Goal: Task Accomplishment & Management: Manage account settings

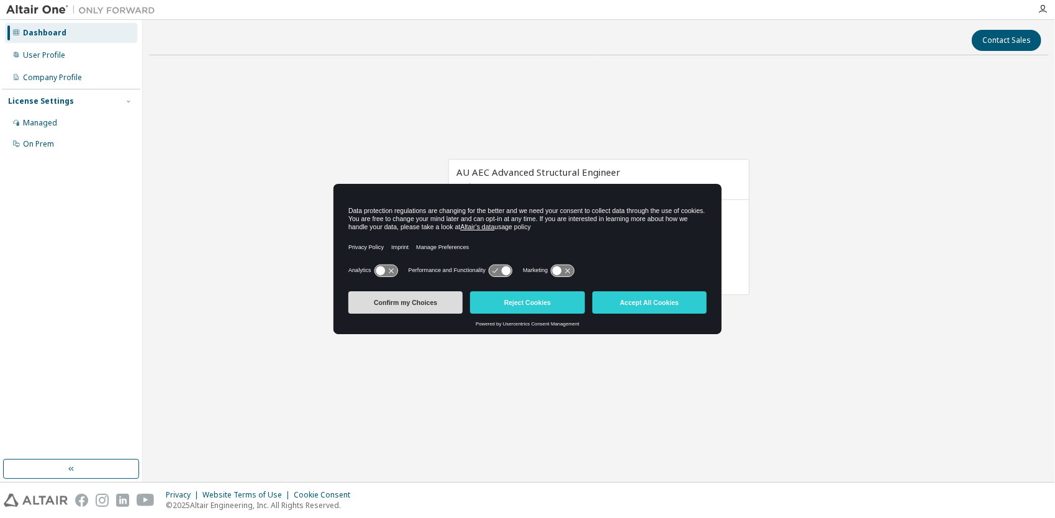
click at [430, 301] on button "Confirm my Choices" at bounding box center [406, 302] width 114 height 22
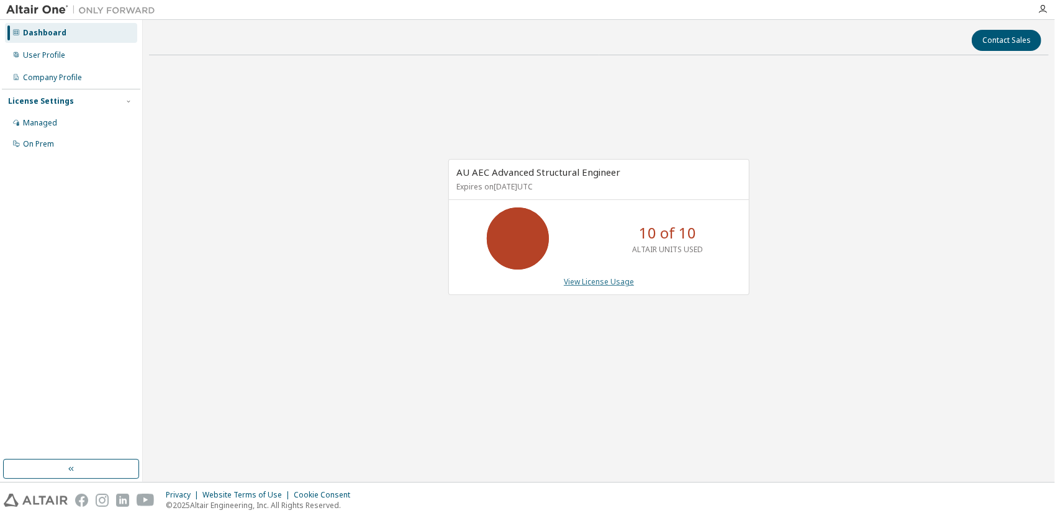
click at [606, 282] on link "View License Usage" at bounding box center [599, 281] width 70 height 11
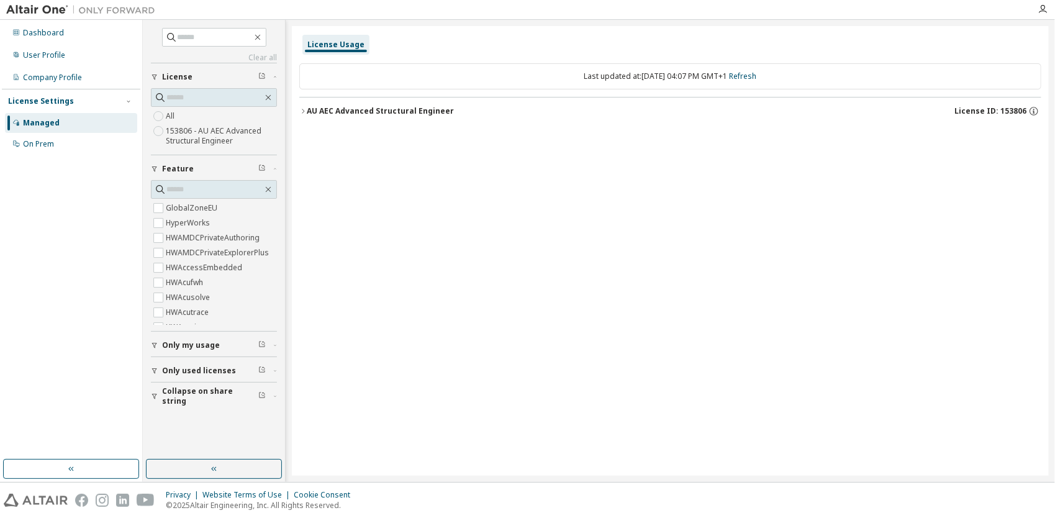
click at [198, 348] on span "Only my usage" at bounding box center [191, 345] width 58 height 10
click at [198, 407] on span "Only used licenses" at bounding box center [199, 407] width 74 height 10
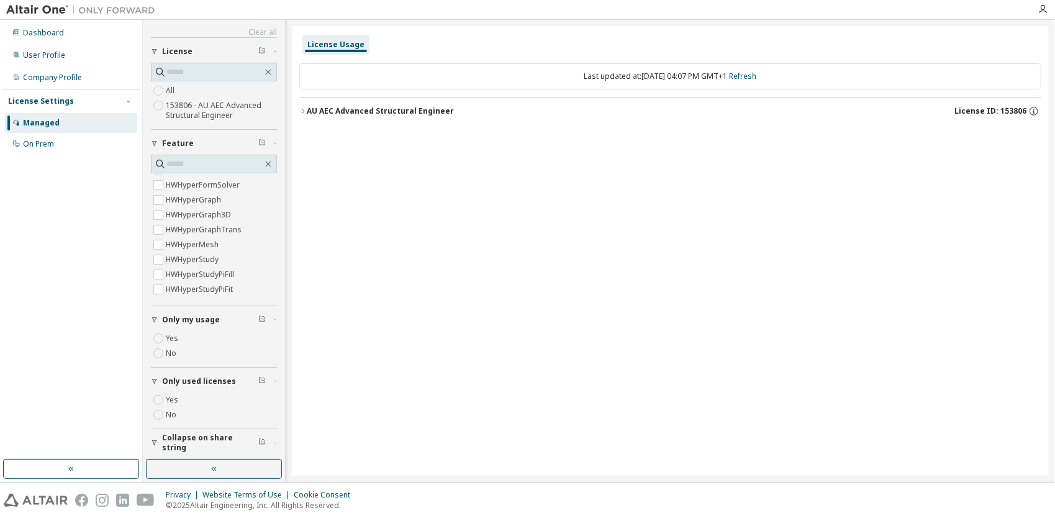
scroll to position [311, 0]
click at [220, 468] on button "button" at bounding box center [214, 469] width 136 height 20
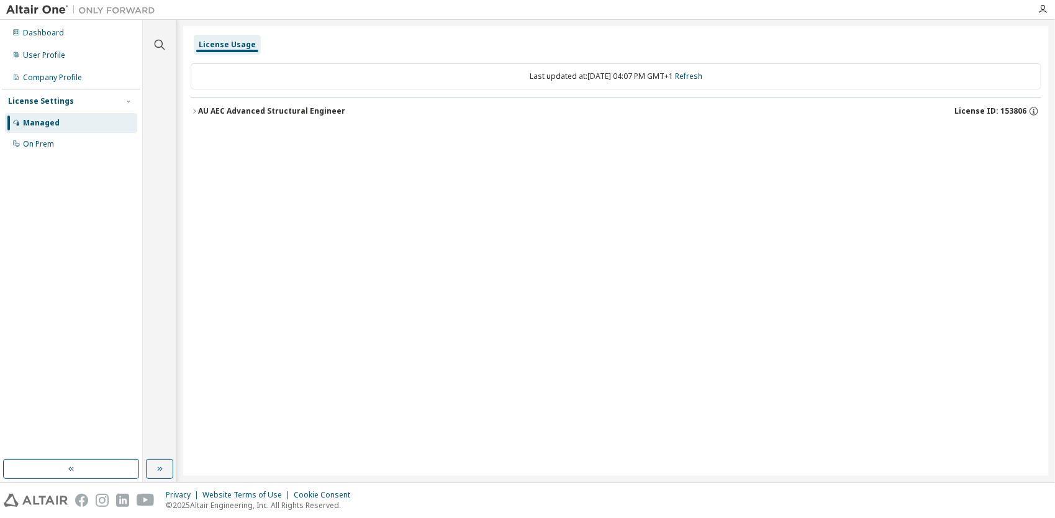
click at [73, 123] on div "Managed" at bounding box center [71, 123] width 132 height 20
click at [130, 102] on icon "button" at bounding box center [128, 101] width 7 height 7
click at [75, 134] on div "On Prem" at bounding box center [71, 144] width 132 height 20
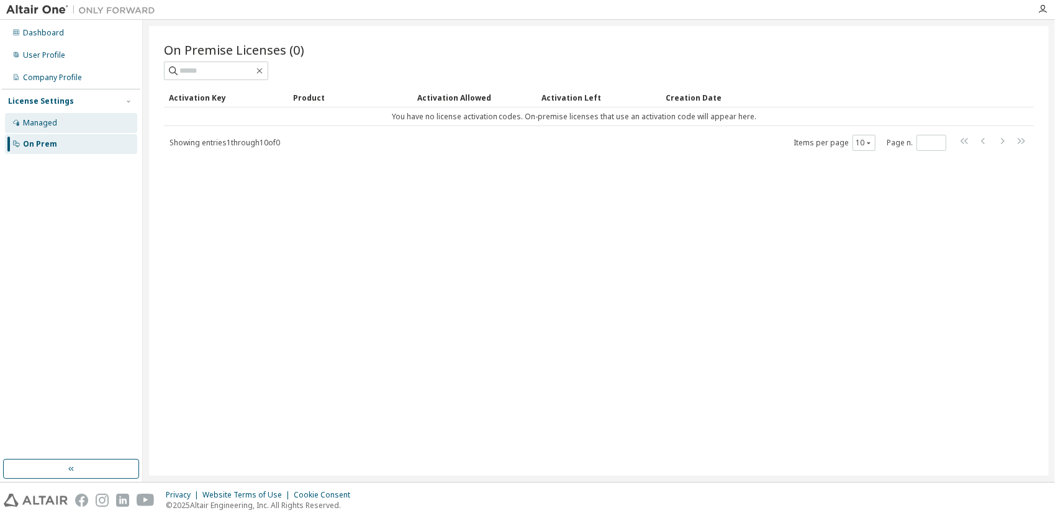
click at [76, 126] on div "Managed" at bounding box center [71, 123] width 132 height 20
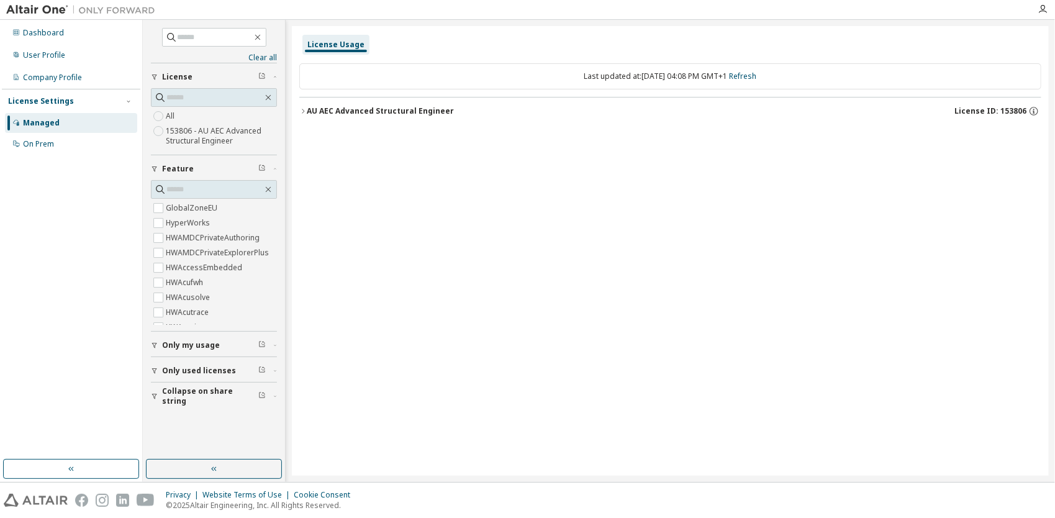
click at [301, 111] on icon "button" at bounding box center [302, 110] width 7 height 7
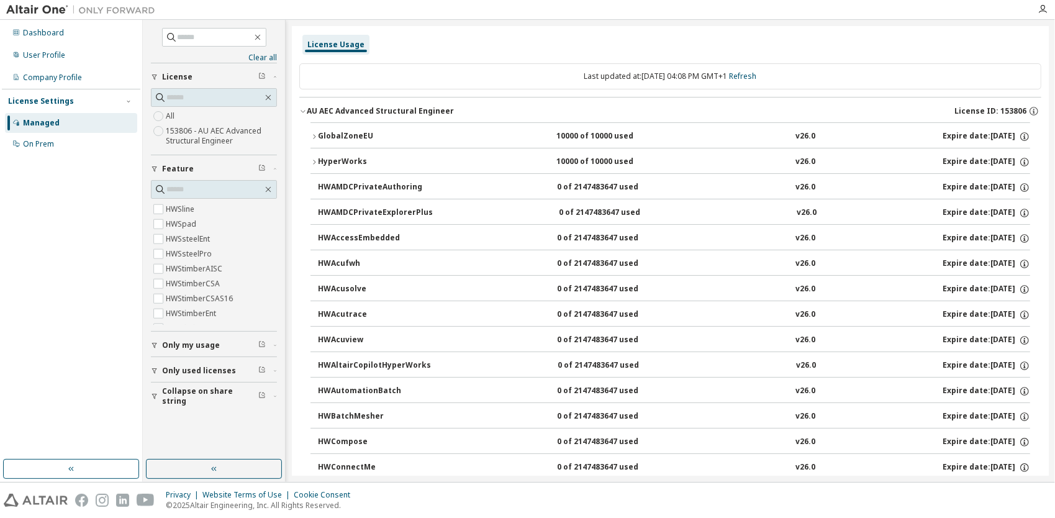
scroll to position [1242, 0]
click at [176, 340] on span "Only my usage" at bounding box center [191, 345] width 58 height 10
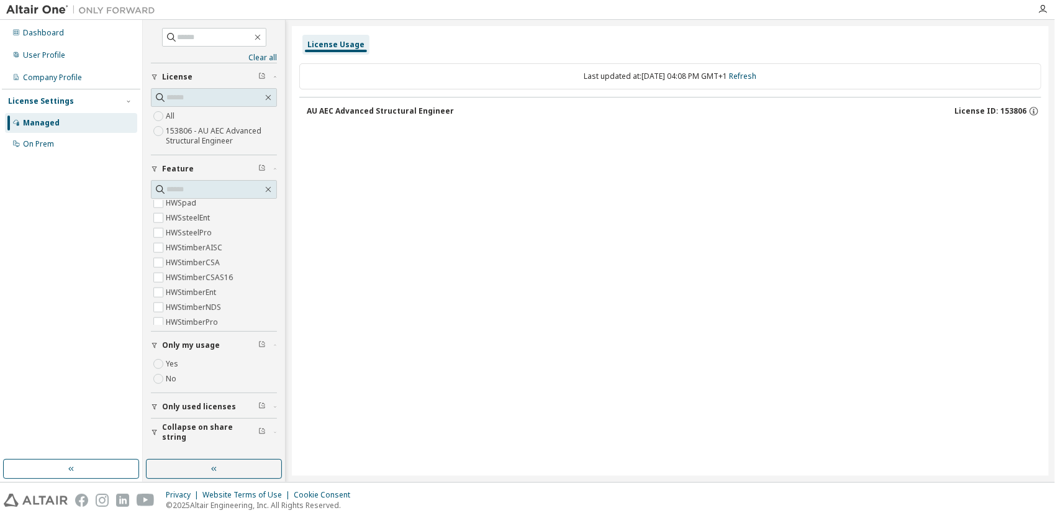
click at [496, 110] on div "AU AEC Advanced Structural Engineer License ID: 153806" at bounding box center [674, 111] width 735 height 11
drag, startPoint x: 1023, startPoint y: 116, endPoint x: 1032, endPoint y: 107, distance: 13.2
click at [1032, 107] on div "License ID: 153806" at bounding box center [998, 111] width 87 height 11
click at [1035, 107] on icon "button" at bounding box center [1034, 111] width 11 height 11
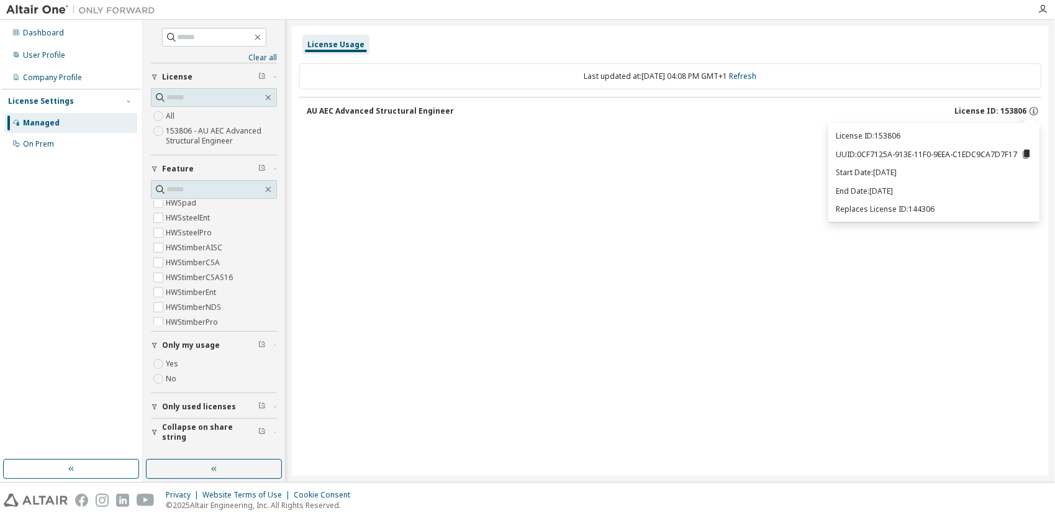
drag, startPoint x: 918, startPoint y: 191, endPoint x: 810, endPoint y: 193, distance: 108.1
click at [810, 193] on body "Dashboard User Profile Company Profile License Settings Managed On Prem Clear a…" at bounding box center [527, 259] width 1055 height 518
drag, startPoint x: 810, startPoint y: 193, endPoint x: 859, endPoint y: 188, distance: 48.7
click at [859, 188] on p "End Date: [DATE]" at bounding box center [934, 191] width 196 height 11
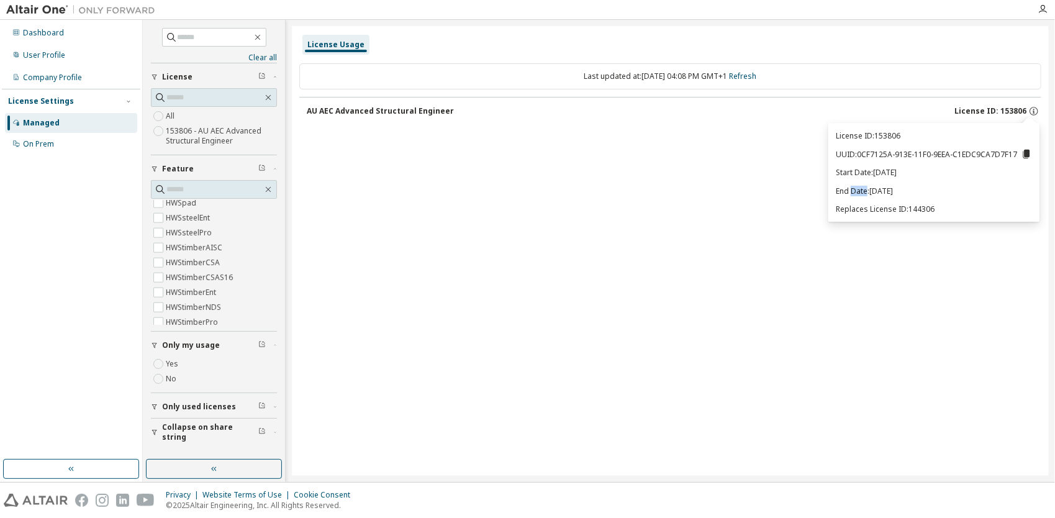
click at [859, 188] on p "End Date: [DATE]" at bounding box center [934, 191] width 196 height 11
drag, startPoint x: 859, startPoint y: 188, endPoint x: 880, endPoint y: 188, distance: 21.1
click at [879, 190] on p "End Date: [DATE]" at bounding box center [934, 191] width 196 height 11
drag, startPoint x: 965, startPoint y: 190, endPoint x: 618, endPoint y: 193, distance: 347.9
click at [618, 193] on body "Dashboard User Profile Company Profile License Settings Managed On Prem Clear a…" at bounding box center [527, 259] width 1055 height 518
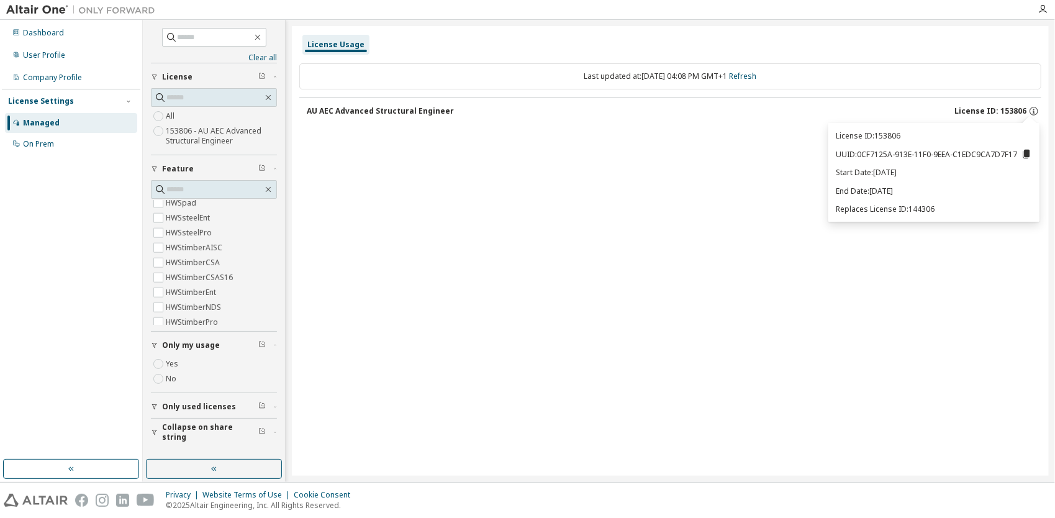
drag, startPoint x: 618, startPoint y: 193, endPoint x: 851, endPoint y: 203, distance: 233.8
click at [867, 199] on div "License ID: 153806 UUID: 0CF7125A-913E-11F0-9EEA-C1EDC9CA7D7F17 Start Date: [DA…" at bounding box center [934, 172] width 211 height 99
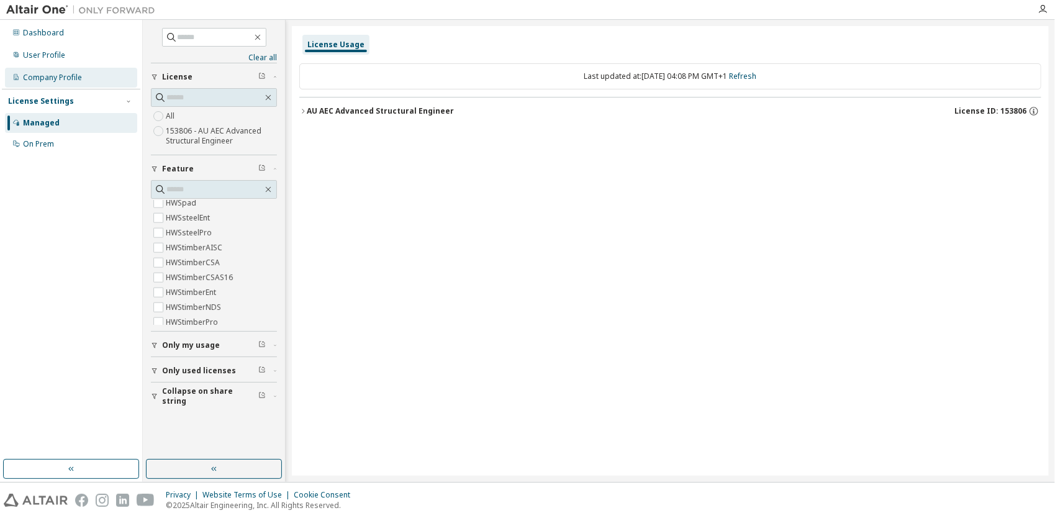
click at [52, 78] on div "Company Profile" at bounding box center [52, 78] width 59 height 10
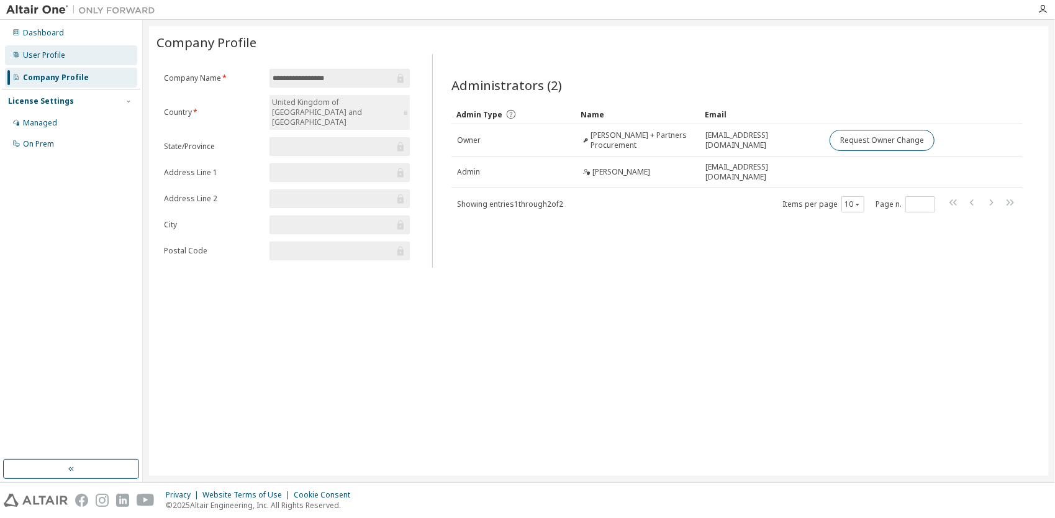
click at [73, 58] on div "User Profile" at bounding box center [71, 55] width 132 height 20
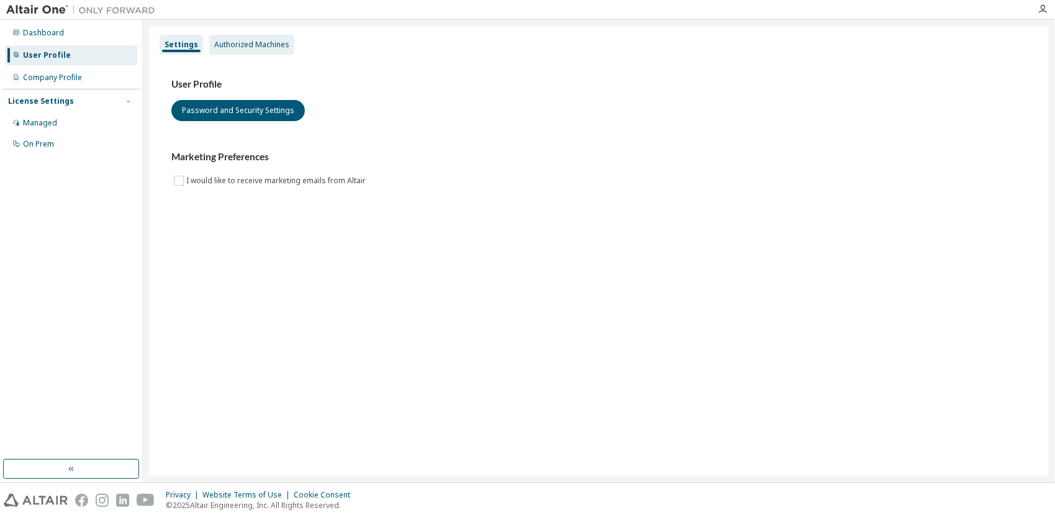
click at [265, 48] on div "Authorized Machines" at bounding box center [251, 45] width 75 height 10
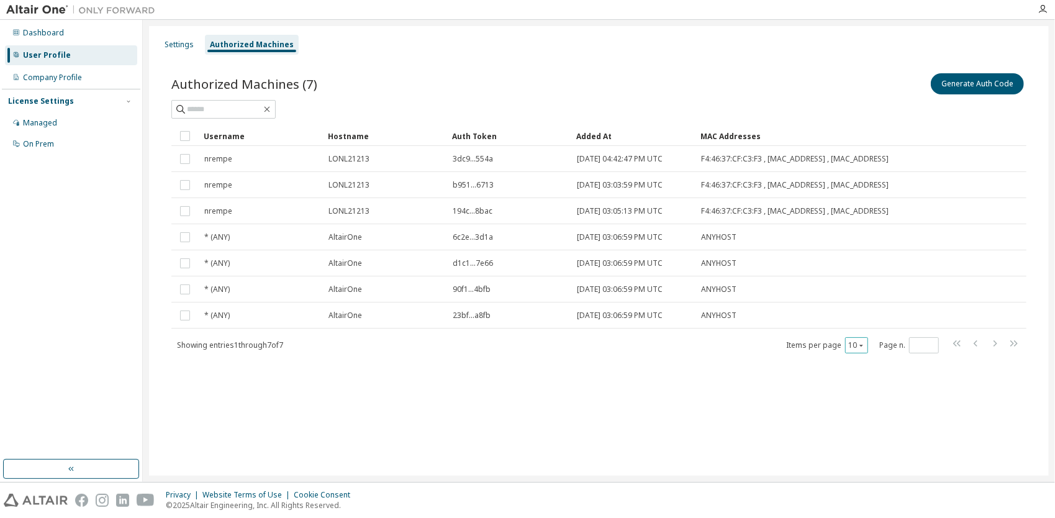
click at [864, 349] on icon "button" at bounding box center [861, 345] width 7 height 7
click at [862, 396] on div "20" at bounding box center [896, 390] width 99 height 15
drag, startPoint x: 334, startPoint y: 373, endPoint x: 313, endPoint y: 358, distance: 25.3
click at [334, 373] on div "Authorized Machines (7) Generate Auth Code Clear Load Save Save As Field Operat…" at bounding box center [599, 221] width 885 height 330
click at [66, 37] on div "Dashboard" at bounding box center [71, 33] width 132 height 20
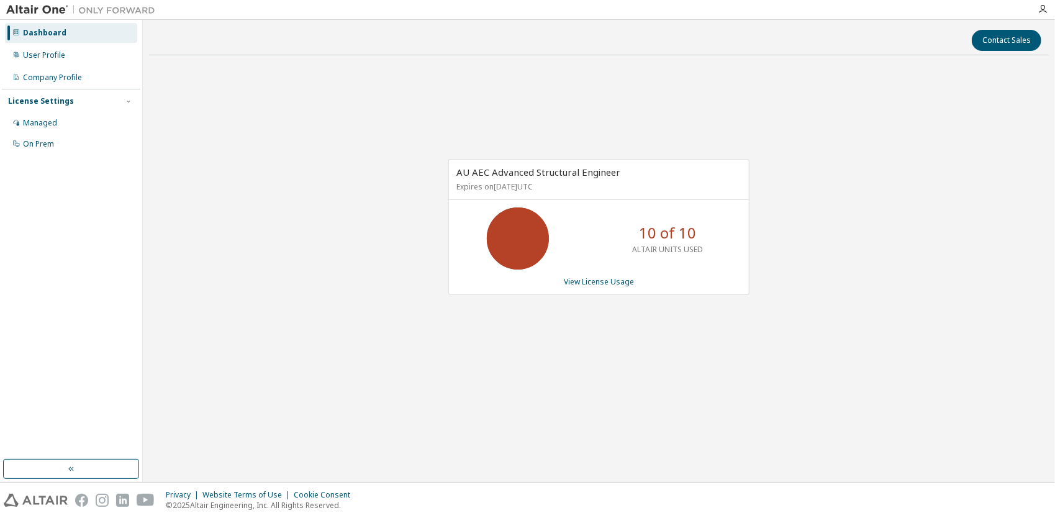
click at [660, 232] on p "10 of 10" at bounding box center [667, 232] width 57 height 21
click at [662, 232] on p "10 of 10" at bounding box center [667, 232] width 57 height 21
drag, startPoint x: 662, startPoint y: 232, endPoint x: 620, endPoint y: 277, distance: 61.5
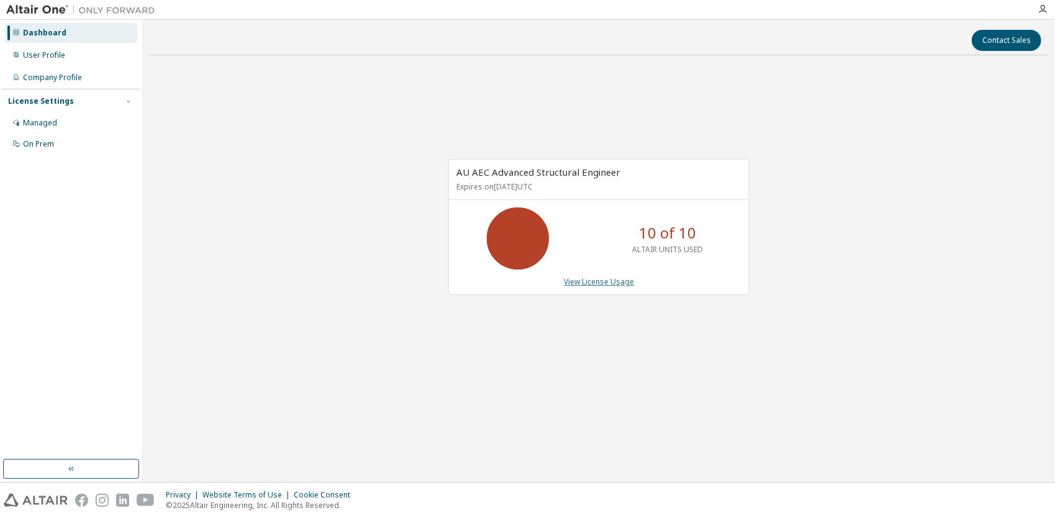
click at [620, 277] on link "View License Usage" at bounding box center [599, 281] width 70 height 11
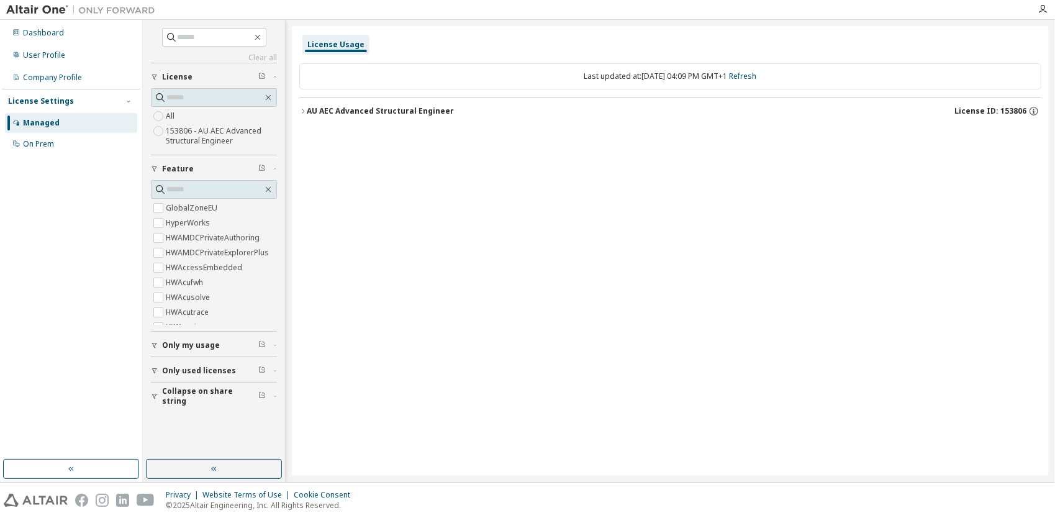
click at [318, 112] on div "AU AEC Advanced Structural Engineer" at bounding box center [380, 111] width 147 height 10
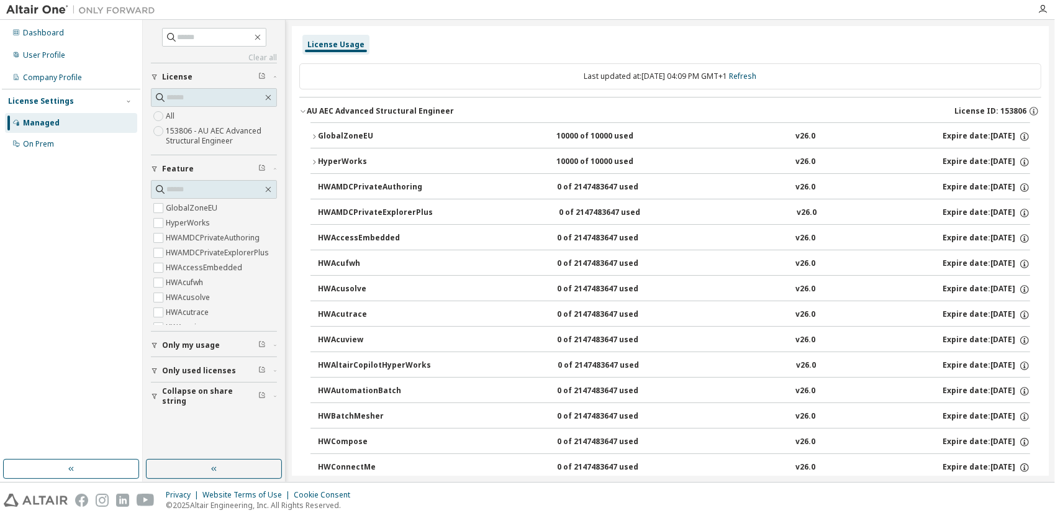
click at [335, 134] on div "GlobalZoneEU" at bounding box center [374, 136] width 112 height 11
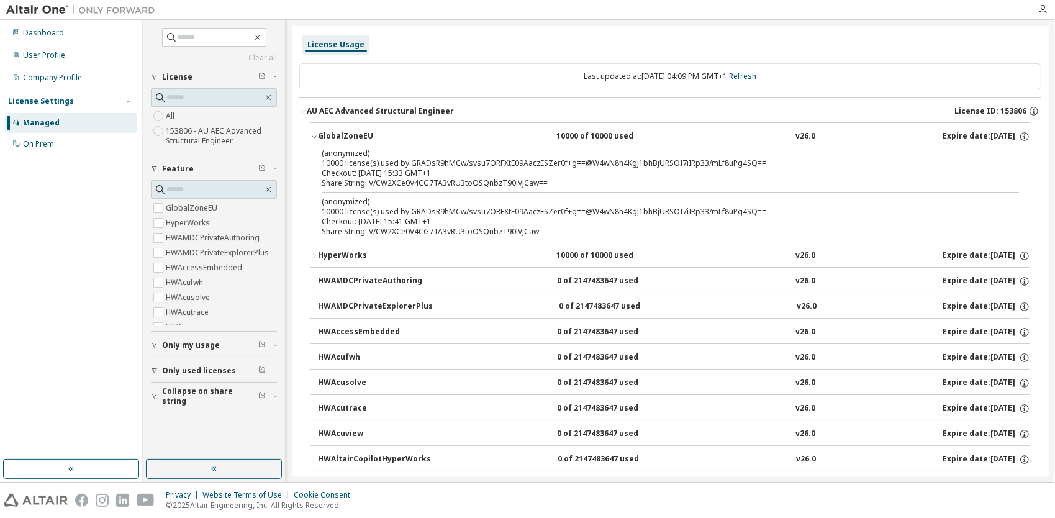
click at [364, 258] on div "HyperWorks" at bounding box center [374, 255] width 112 height 11
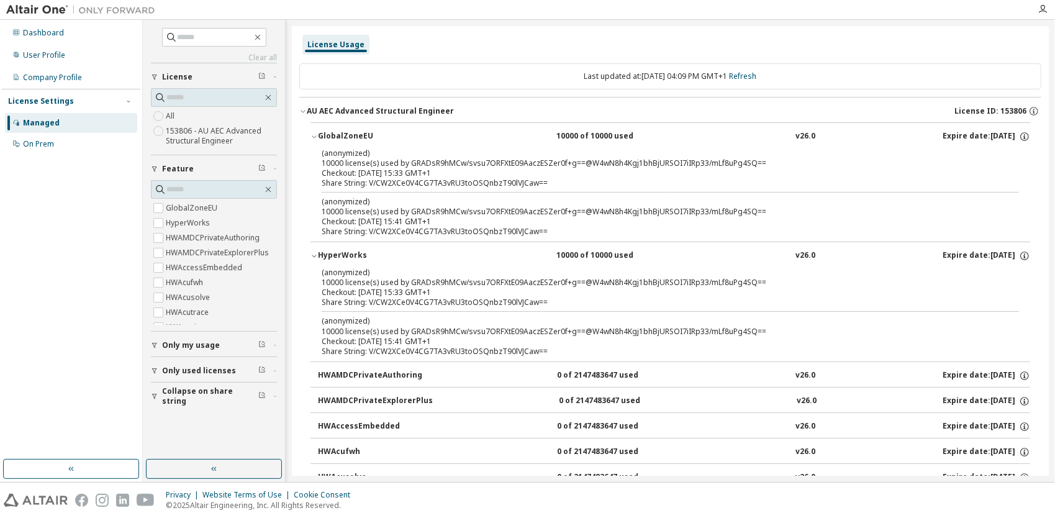
click at [317, 136] on icon "button" at bounding box center [314, 136] width 7 height 7
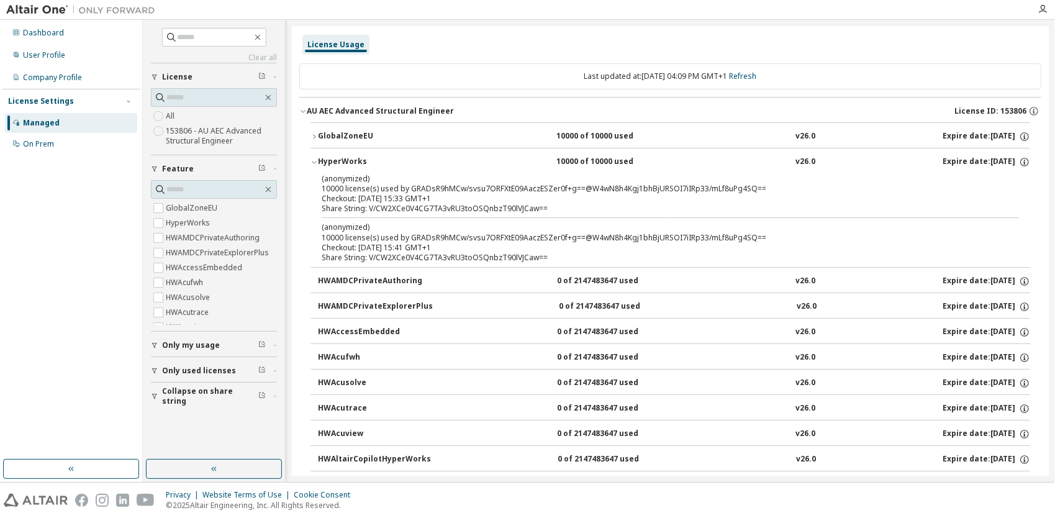
click at [317, 158] on icon "button" at bounding box center [314, 161] width 7 height 7
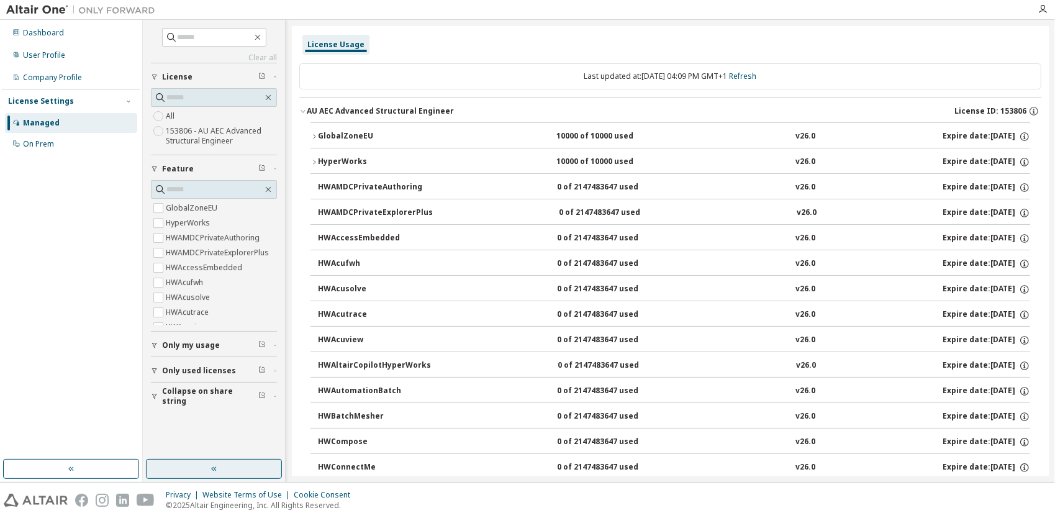
click at [217, 474] on button "button" at bounding box center [214, 469] width 136 height 20
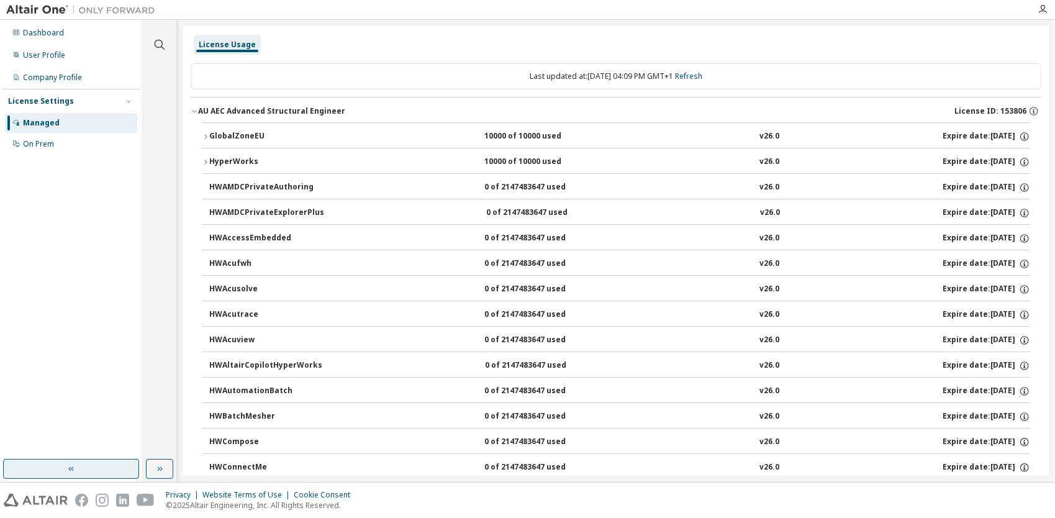
click at [106, 467] on button "button" at bounding box center [71, 469] width 136 height 20
